Goal: Communication & Community: Ask a question

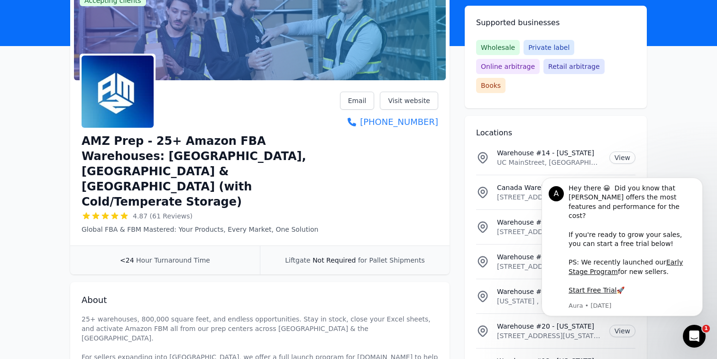
scroll to position [104, 0]
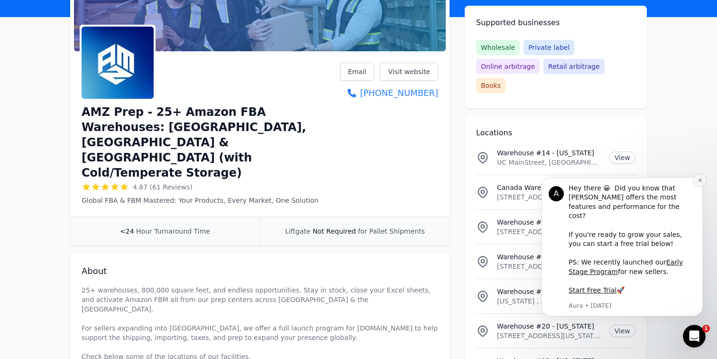
click at [701, 183] on icon "Dismiss notification" at bounding box center [700, 179] width 5 height 5
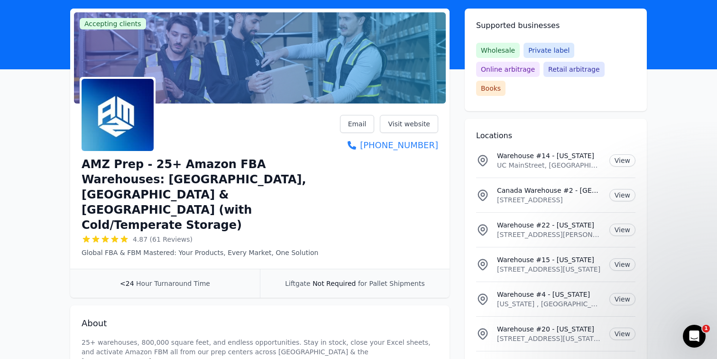
scroll to position [0, 0]
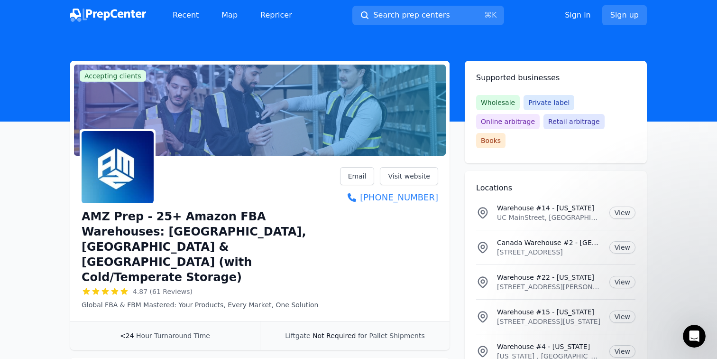
click at [497, 101] on span "Wholesale" at bounding box center [498, 102] width 44 height 15
click at [491, 103] on span "Wholesale" at bounding box center [498, 102] width 44 height 15
click at [491, 102] on span "Wholesale" at bounding box center [498, 102] width 44 height 15
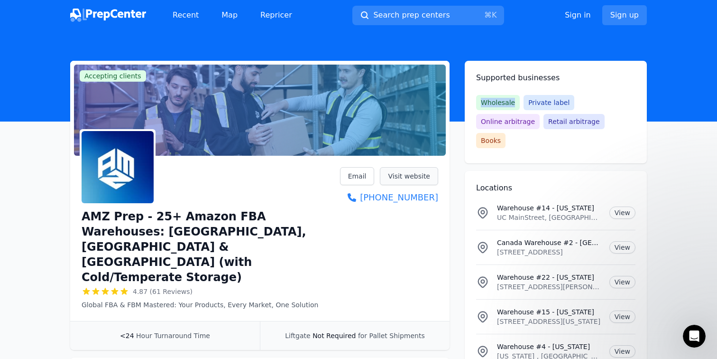
click at [408, 177] on link "Visit website" at bounding box center [409, 176] width 58 height 18
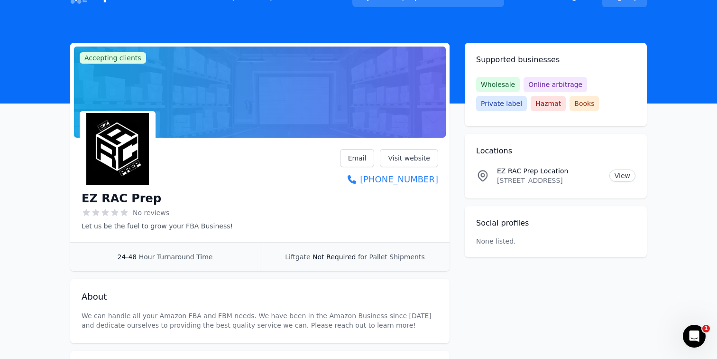
scroll to position [30, 0]
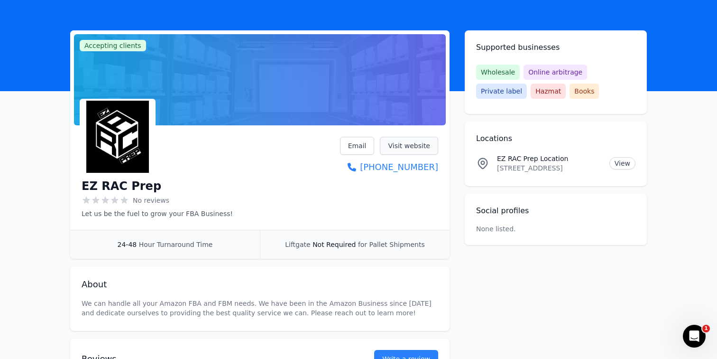
click at [413, 140] on link "Visit website" at bounding box center [409, 146] width 58 height 18
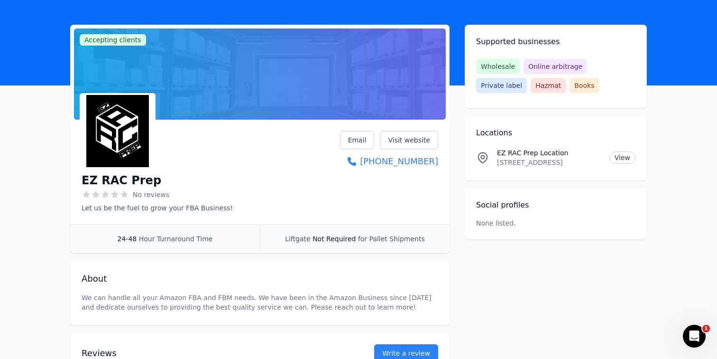
scroll to position [21, 0]
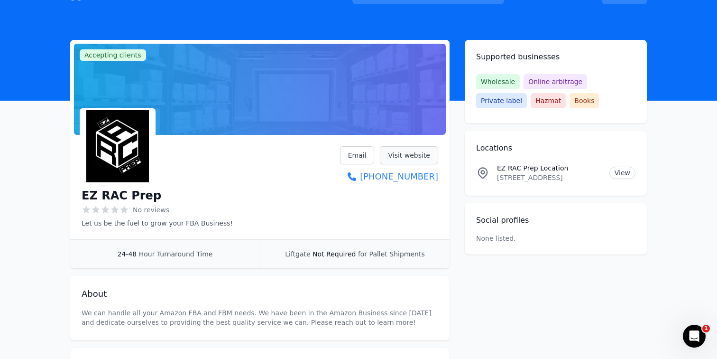
click at [414, 157] on link "Visit website" at bounding box center [409, 155] width 58 height 18
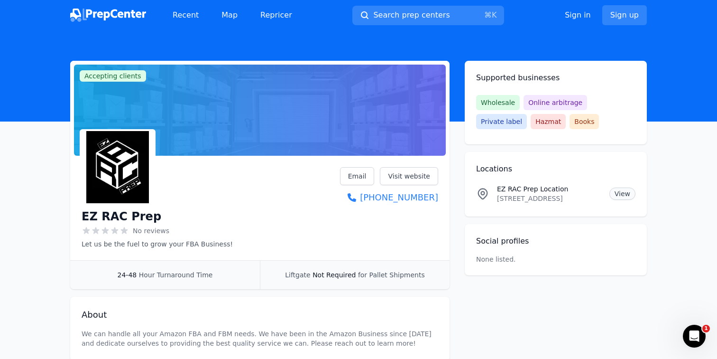
click at [628, 190] on link "View" at bounding box center [623, 193] width 26 height 12
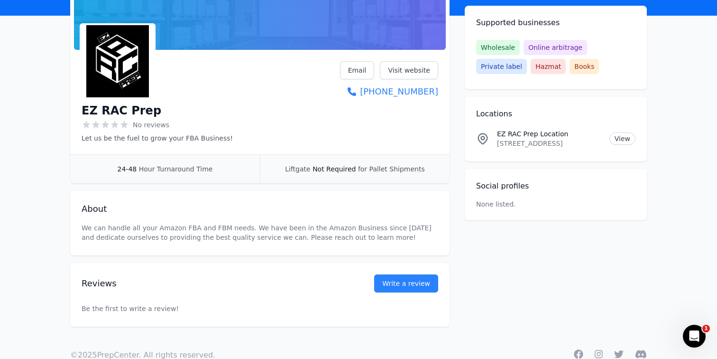
scroll to position [130, 0]
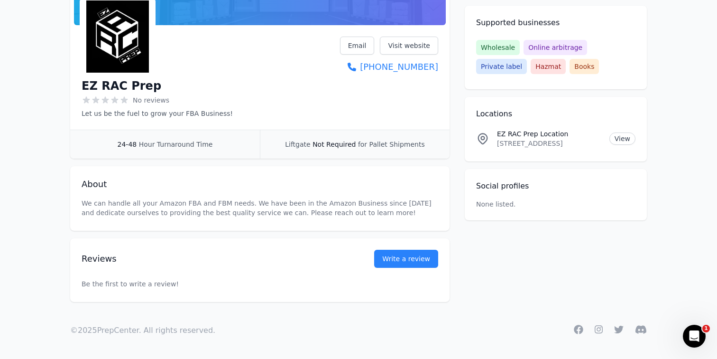
click at [698, 336] on icon "Open Intercom Messenger" at bounding box center [695, 336] width 16 height 16
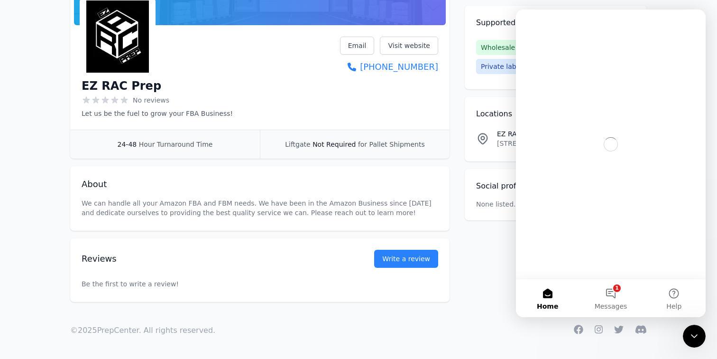
scroll to position [0, 0]
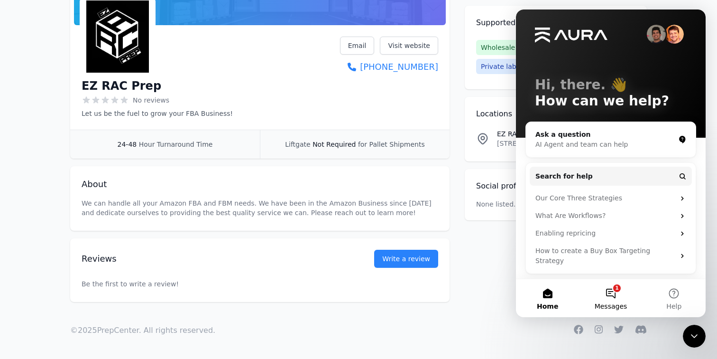
click at [612, 292] on button "1 Messages" at bounding box center [610, 298] width 63 height 38
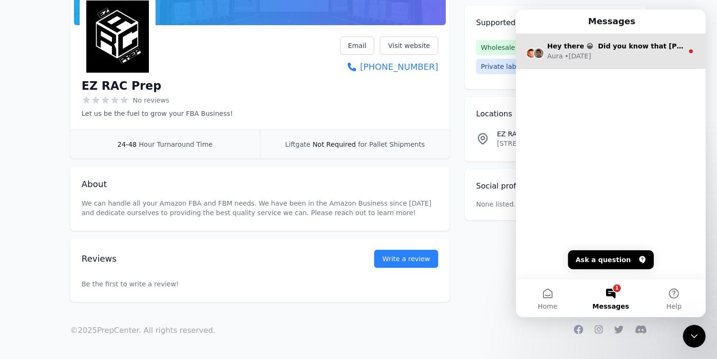
click at [670, 50] on div "Hey there 😀 Did you know that Aura offers the most features and performance for…" at bounding box center [615, 46] width 136 height 10
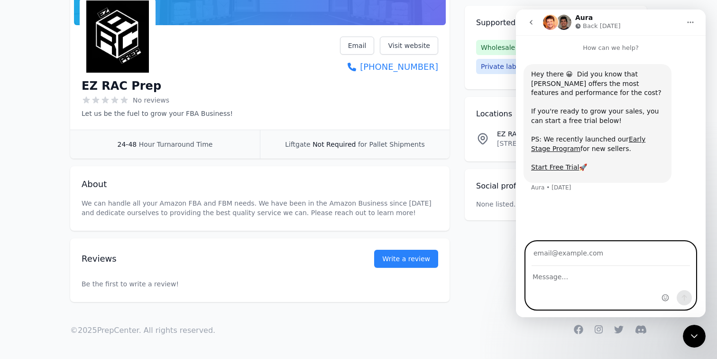
click at [573, 280] on textarea "Message…" at bounding box center [611, 274] width 170 height 16
click at [564, 276] on textarea "Message…" at bounding box center [611, 274] width 170 height 16
paste textarea "Hello EZ RAC prep, I’m interested in opening a new account and working with you…"
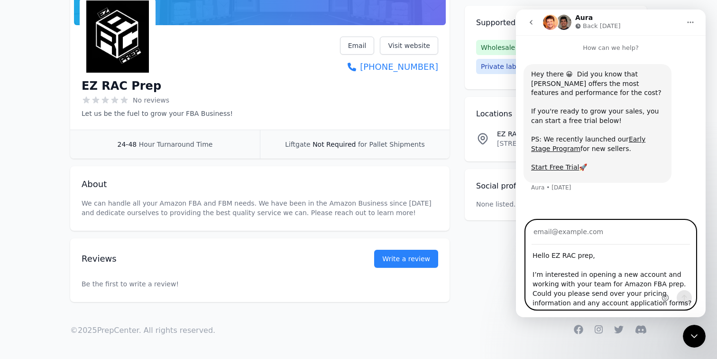
scroll to position [121, 0]
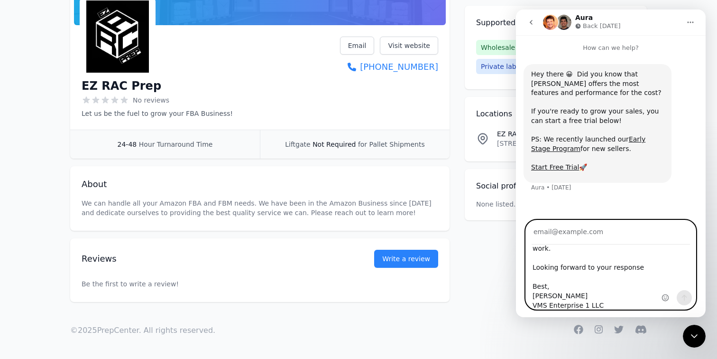
type textarea "Hello EZ RAC prep, I’m interested in opening a new account and working with you…"
click at [580, 234] on input "Your email" at bounding box center [611, 232] width 158 height 24
type input "info@enterprisevms.com"
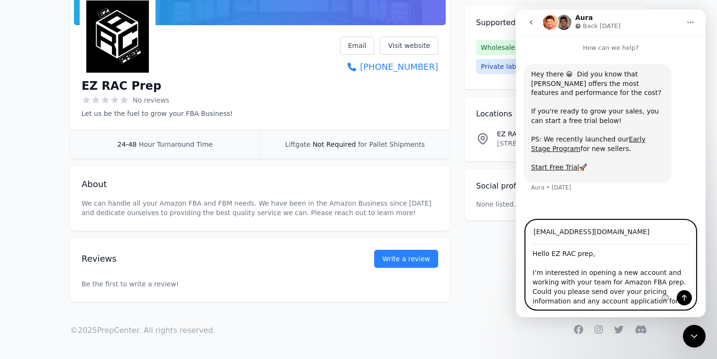
scroll to position [0, 0]
click at [684, 298] on icon "Send a message…" at bounding box center [685, 298] width 8 height 8
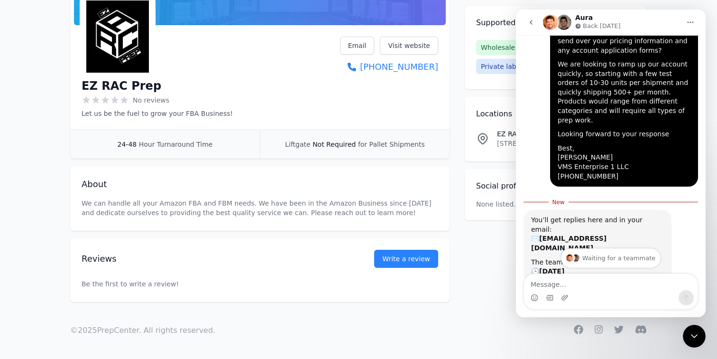
scroll to position [240, 0]
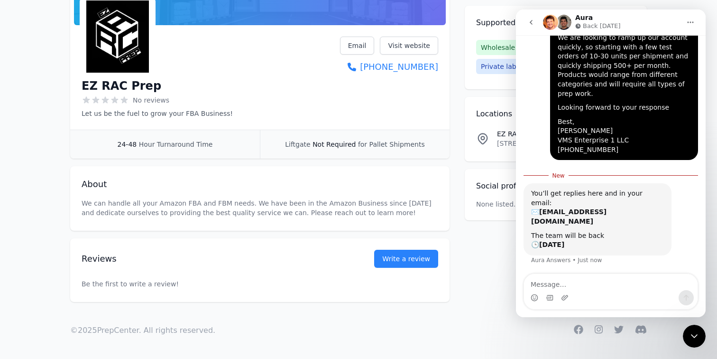
click at [533, 21] on icon "go back" at bounding box center [531, 22] width 8 height 8
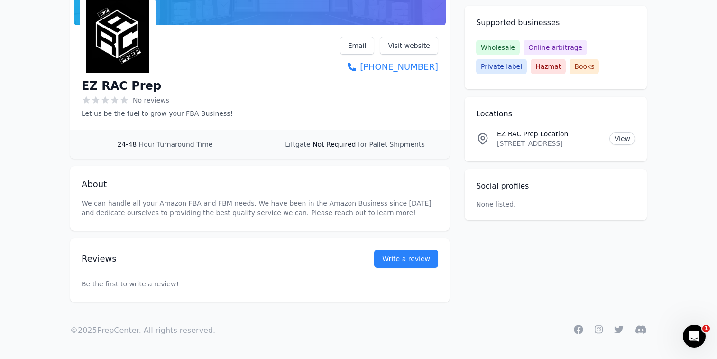
scroll to position [123, 0]
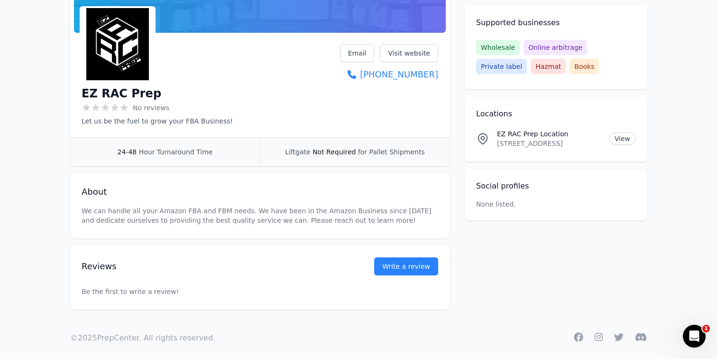
click at [501, 49] on span "Wholesale" at bounding box center [498, 47] width 44 height 15
click at [119, 51] on img at bounding box center [118, 44] width 72 height 72
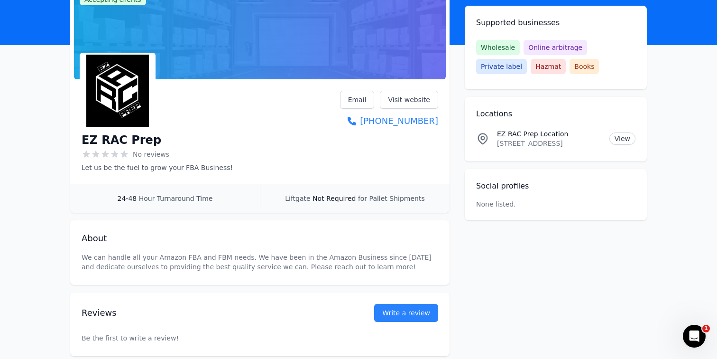
scroll to position [0, 0]
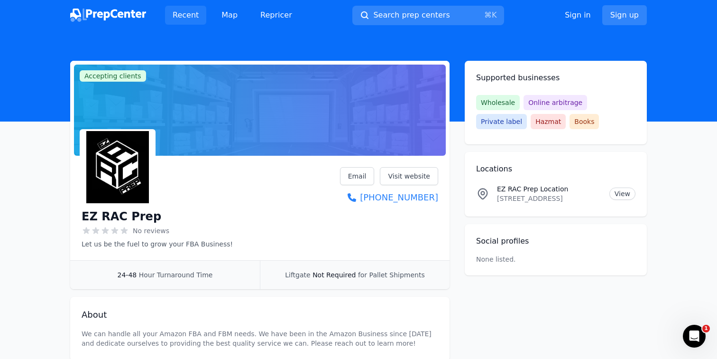
click at [183, 14] on link "Recent" at bounding box center [185, 15] width 41 height 19
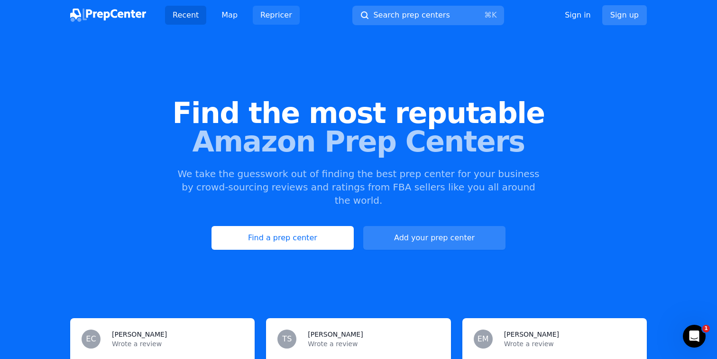
click at [279, 16] on link "Repricer" at bounding box center [276, 15] width 47 height 19
